Goal: Task Accomplishment & Management: Use online tool/utility

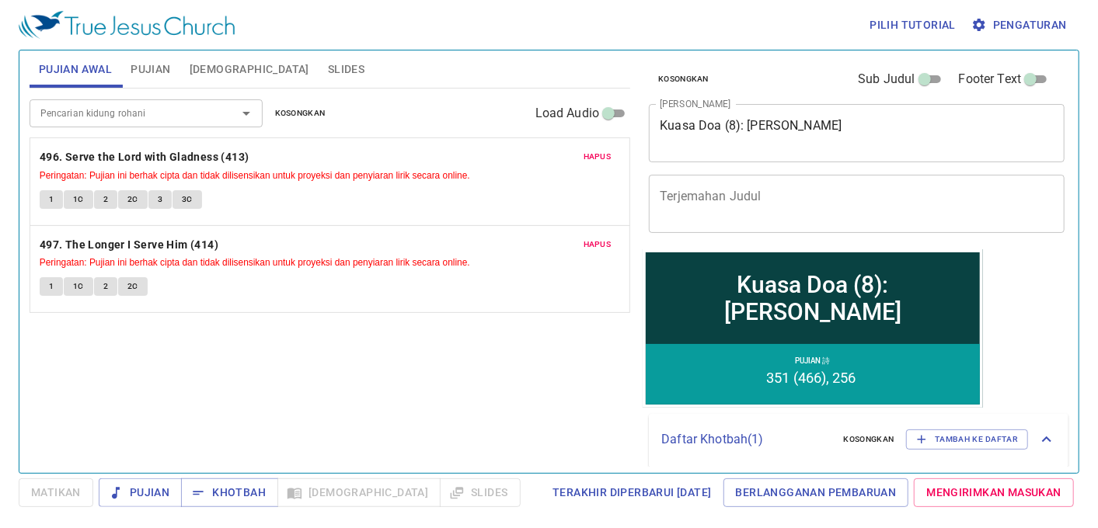
click at [298, 114] on span "Kosongkan" at bounding box center [300, 113] width 51 height 14
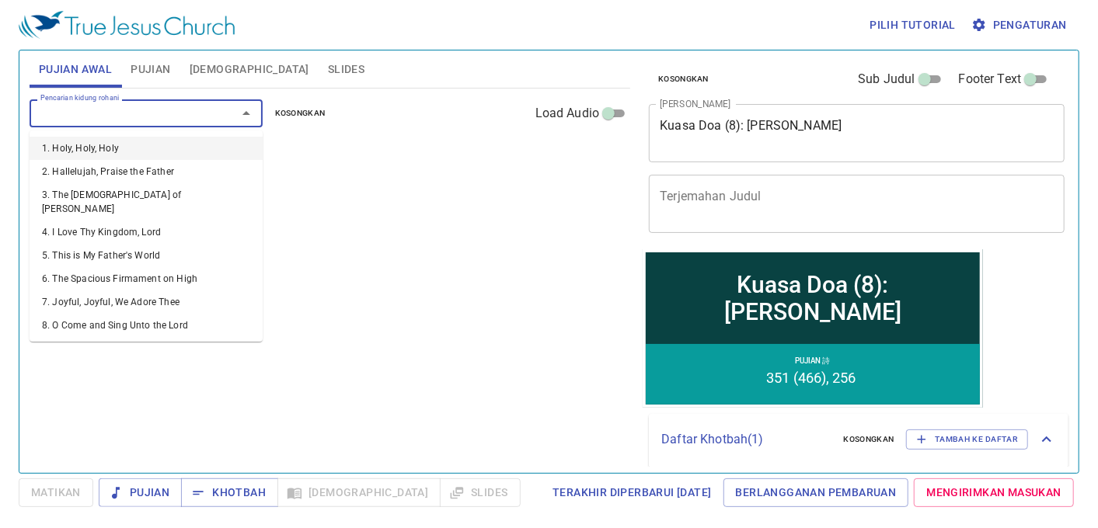
click at [196, 117] on input "Pencarian kidung rohani" at bounding box center [123, 113] width 178 height 18
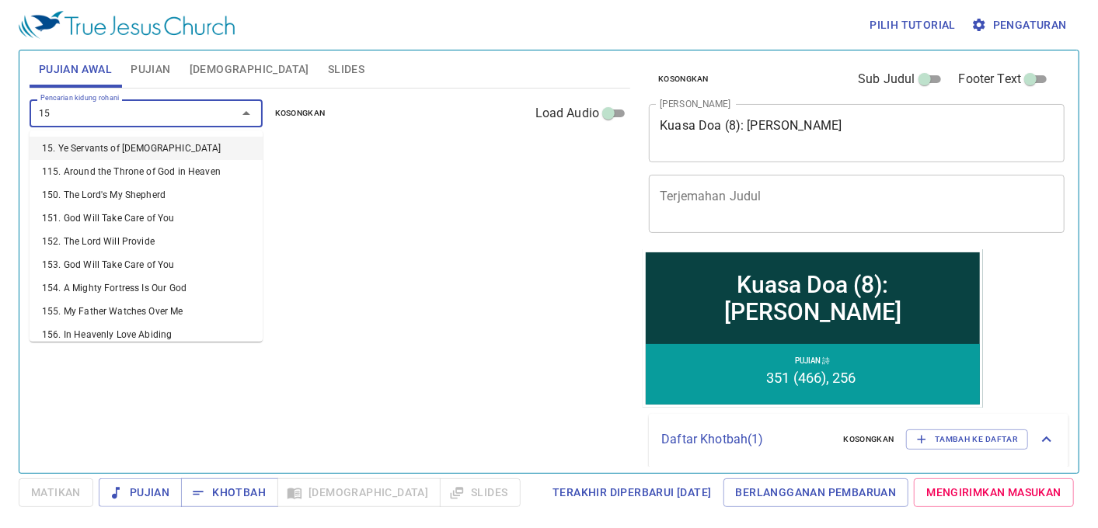
type input "155"
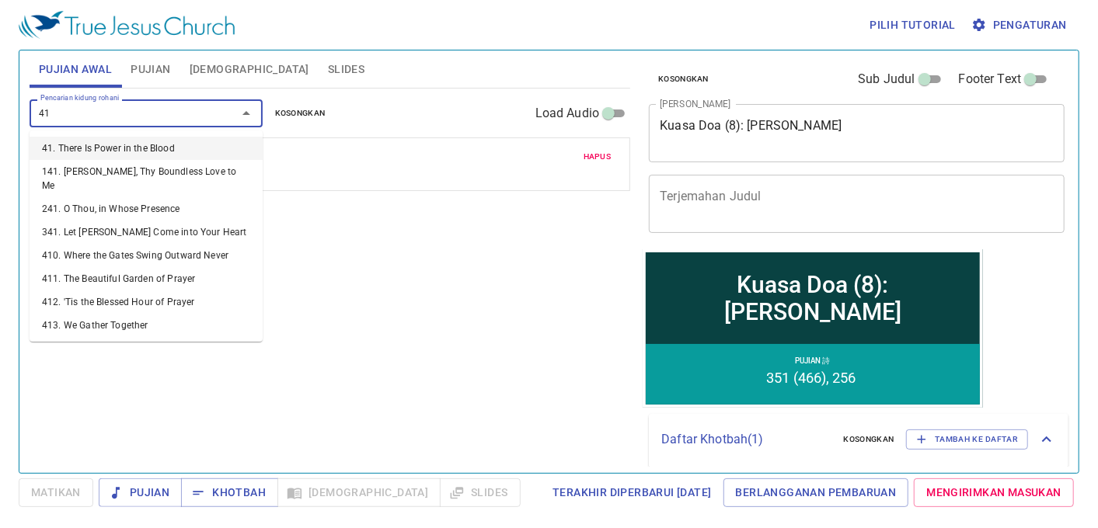
type input "411"
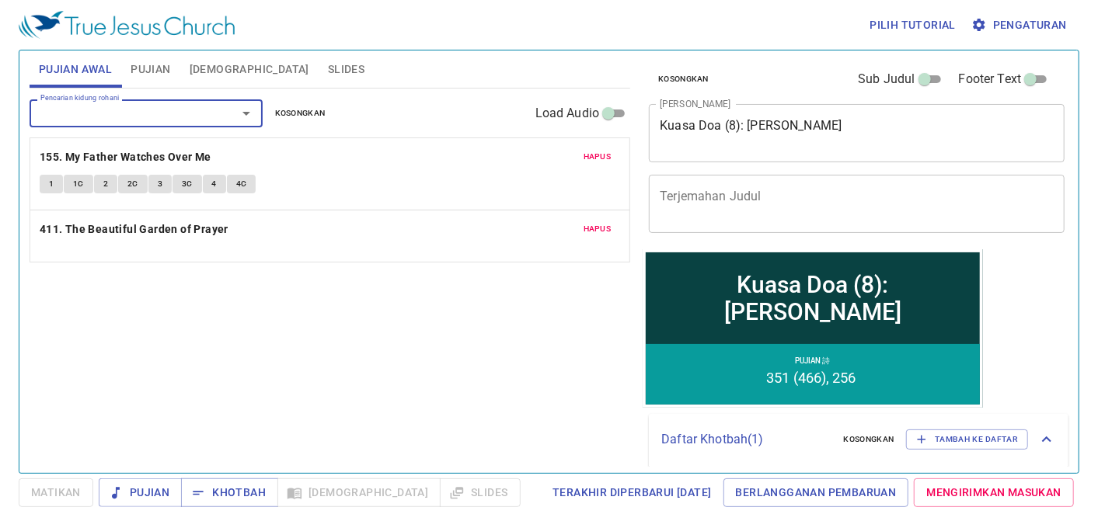
click at [126, 40] on div "Pilih tutorial Pengaturan" at bounding box center [546, 25] width 1055 height 50
click at [166, 80] on button "Pujian" at bounding box center [150, 69] width 58 height 37
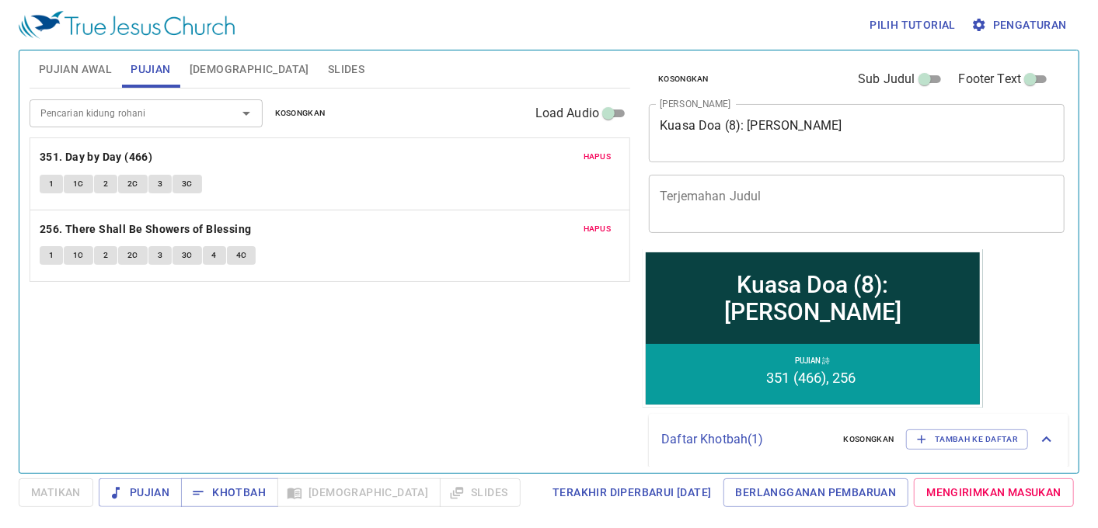
click at [155, 120] on input "Pencarian kidung rohani" at bounding box center [123, 113] width 178 height 18
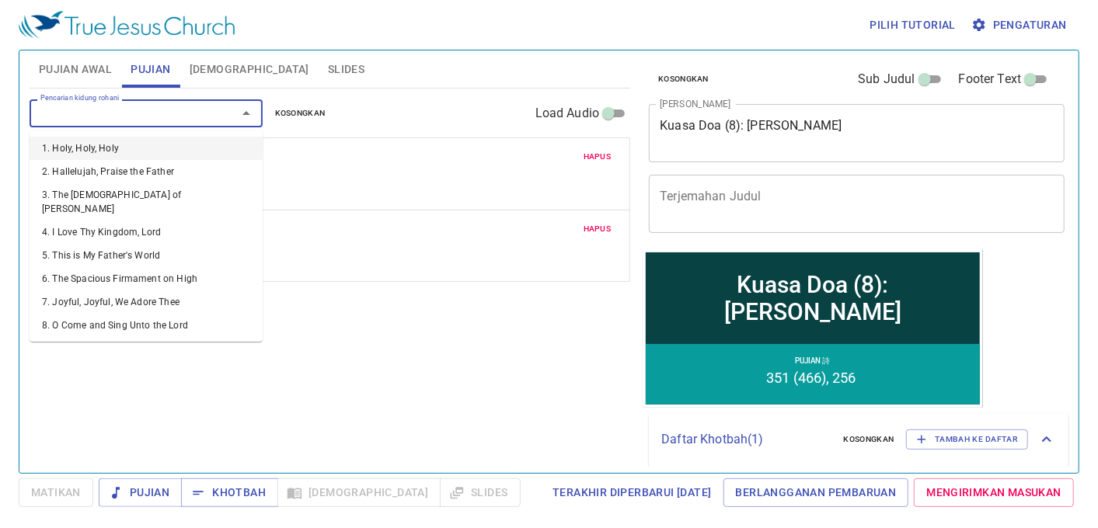
click at [275, 119] on span "Kosongkan" at bounding box center [300, 113] width 51 height 14
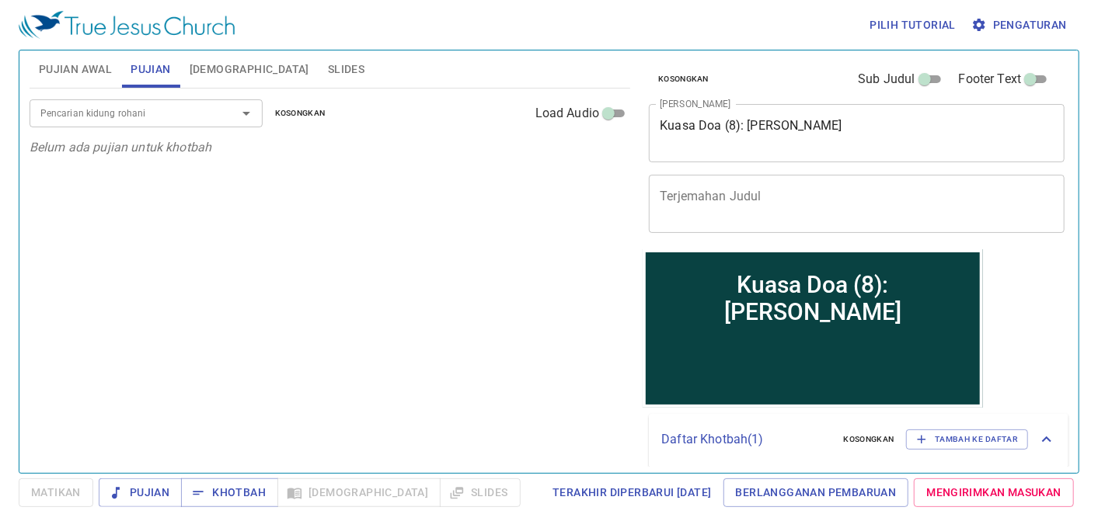
click at [187, 125] on div "Pencarian kidung rohani" at bounding box center [146, 112] width 233 height 27
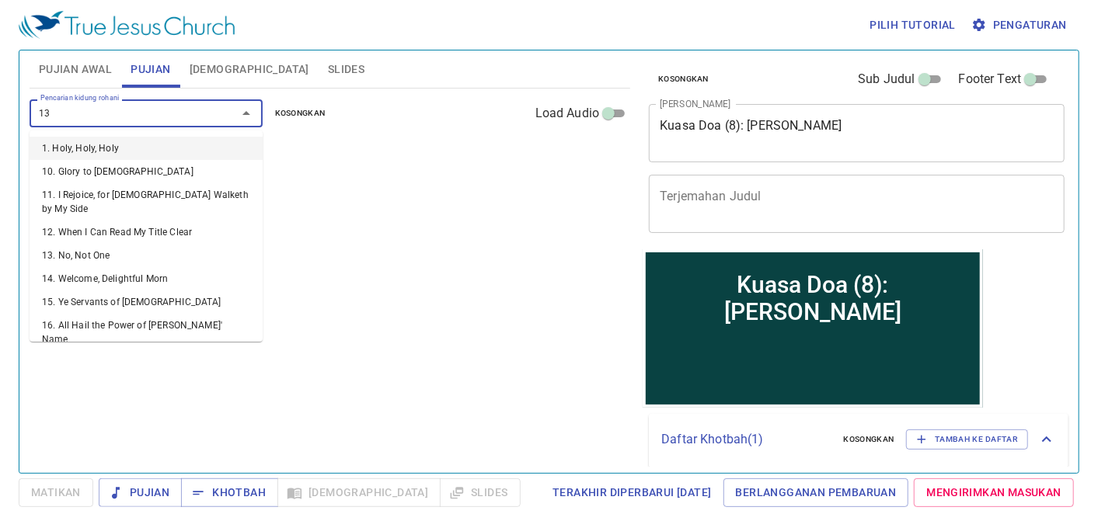
type input "131"
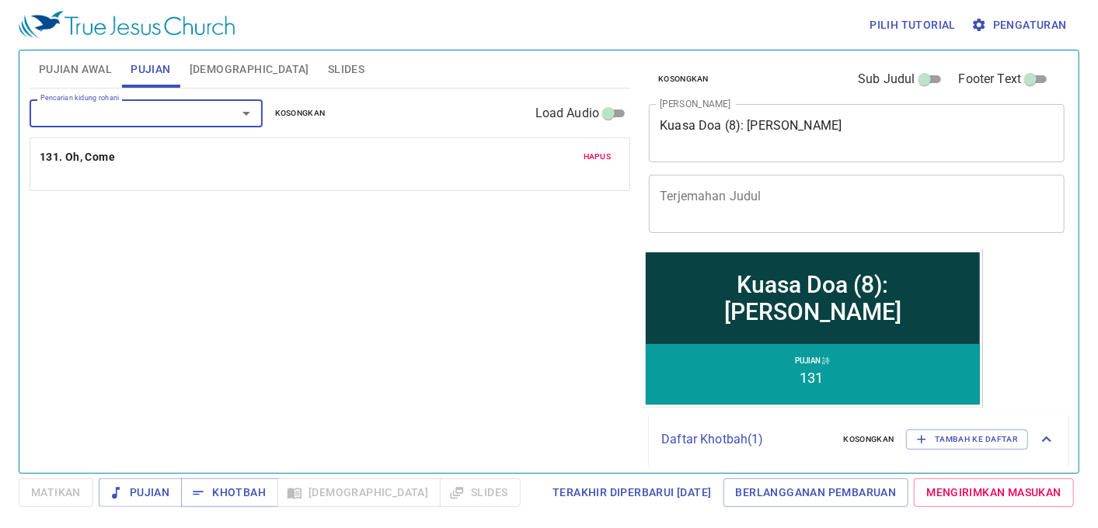
click at [187, 125] on div "Pencarian kidung rohani" at bounding box center [146, 112] width 233 height 27
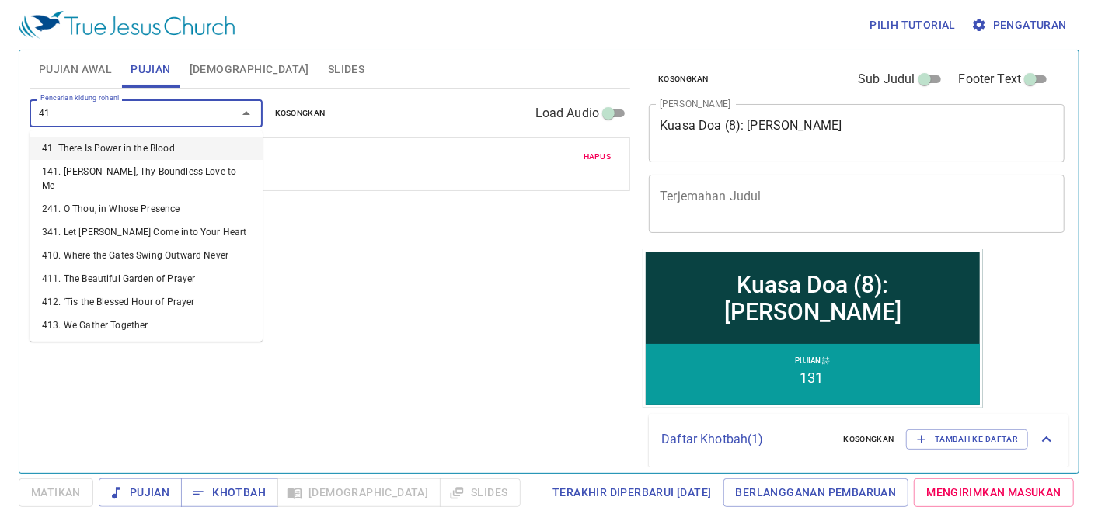
type input "417"
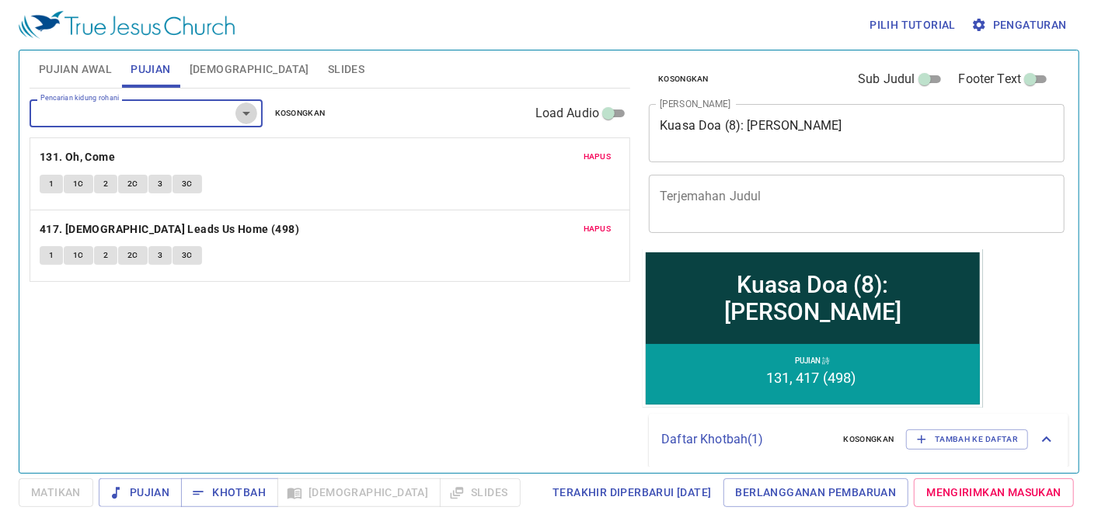
click at [235, 114] on button "Open" at bounding box center [246, 114] width 22 height 22
type input "beauti"
click at [230, 141] on li "411. The Beautiful Garden of Prayer" at bounding box center [146, 148] width 233 height 23
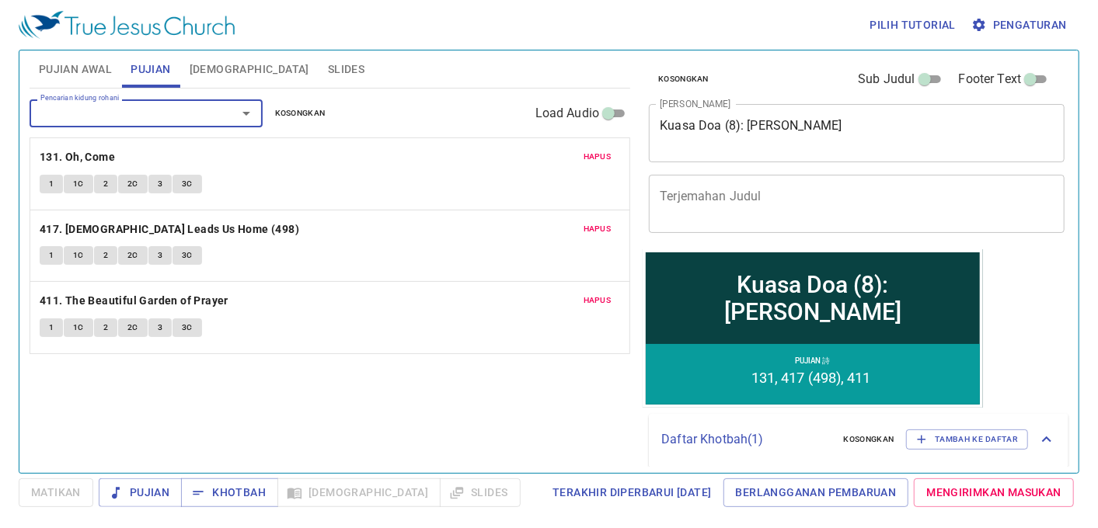
click at [598, 231] on span "Hapus" at bounding box center [598, 229] width 28 height 14
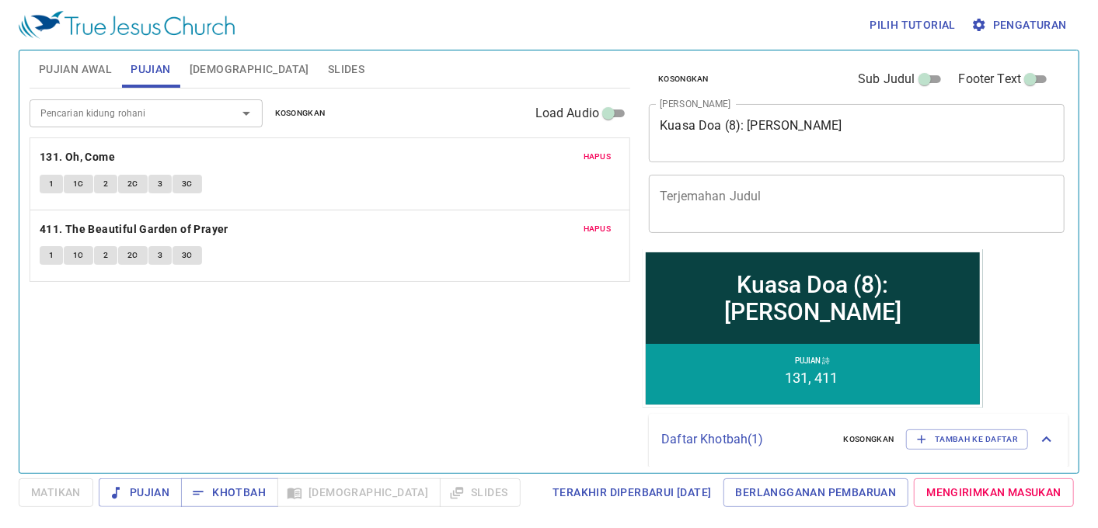
click at [674, 154] on div "Kuasa Doa (8): Doa Elia x Judul Khotbah" at bounding box center [857, 133] width 416 height 58
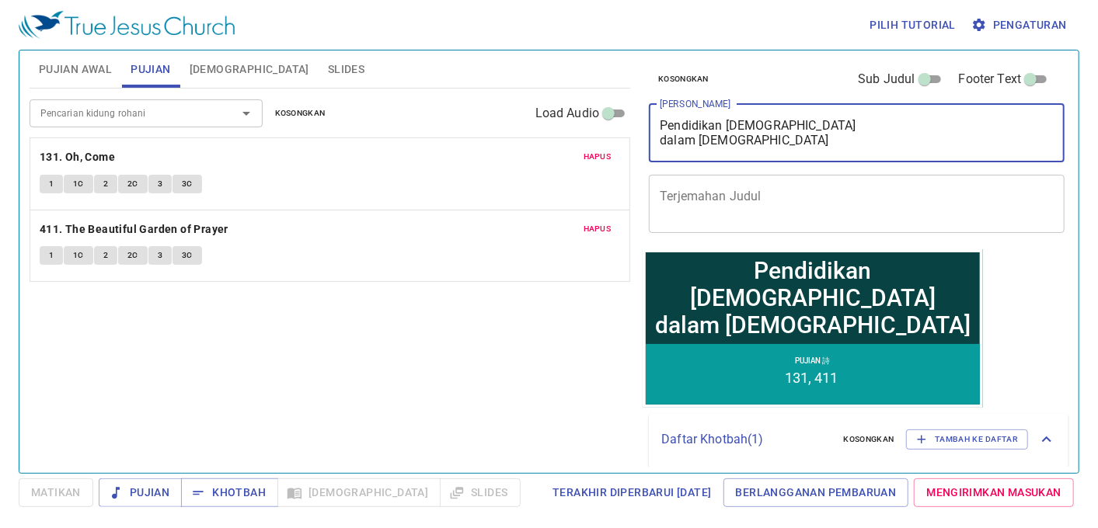
type textarea "Pendidikan Yesus dalam Injil Matius"
click at [260, 424] on div "Pencarian kidung rohani Pencarian kidung rohani Kosongkan Load Audio Hapus 131.…" at bounding box center [330, 274] width 601 height 371
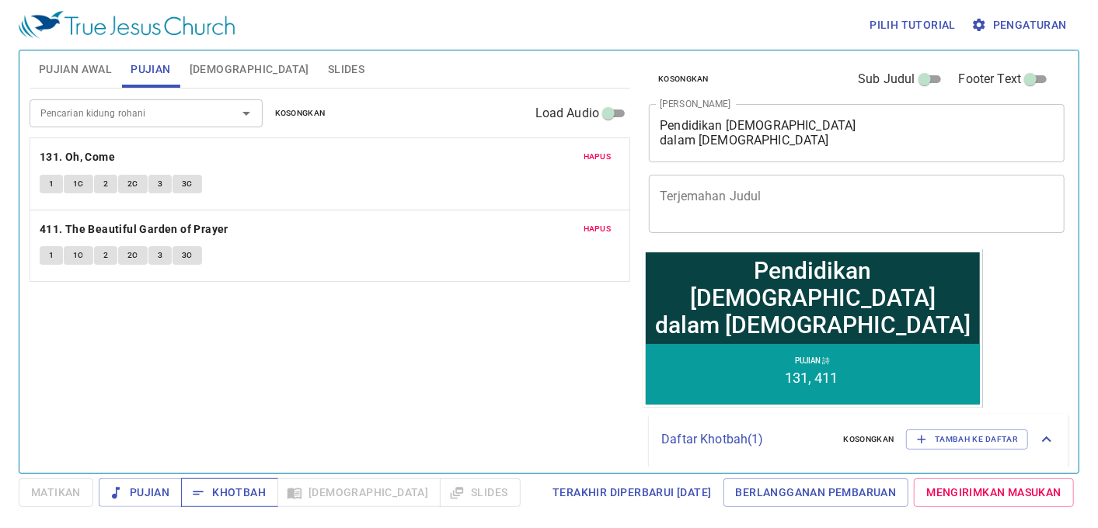
click at [235, 488] on span "Khotbah" at bounding box center [230, 492] width 72 height 19
click at [215, 75] on span "Alkitab" at bounding box center [250, 69] width 120 height 19
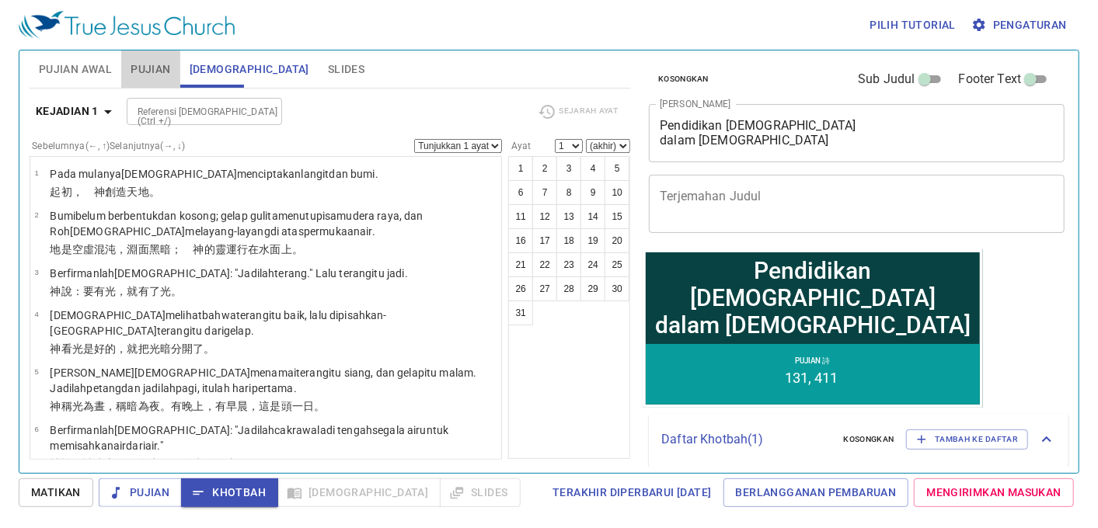
click at [153, 71] on span "Pujian" at bounding box center [151, 69] width 40 height 19
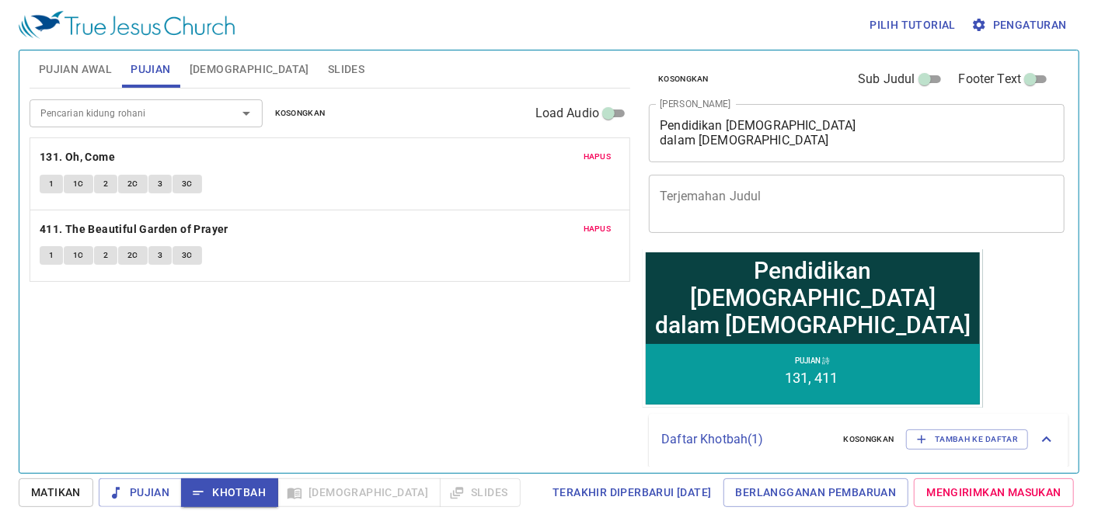
click at [78, 68] on span "Pujian Awal" at bounding box center [75, 69] width 73 height 19
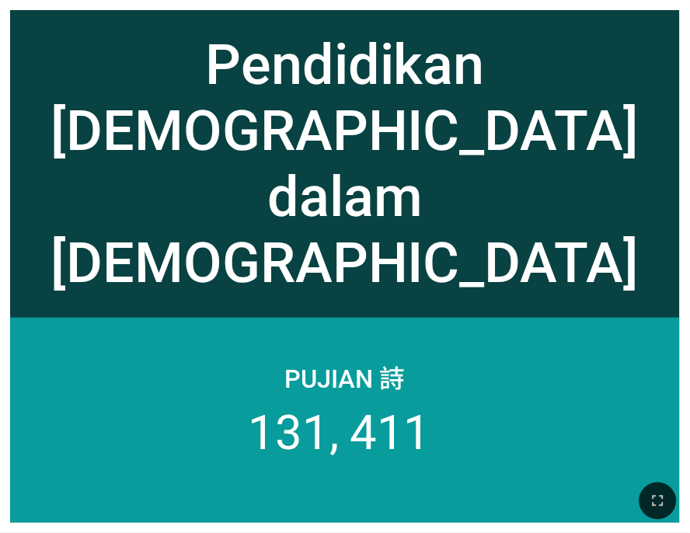
click at [290, 203] on div "Pendidikan [DEMOGRAPHIC_DATA] dalam [DEMOGRAPHIC_DATA]" at bounding box center [345, 164] width 649 height 264
